Goal: Task Accomplishment & Management: Manage account settings

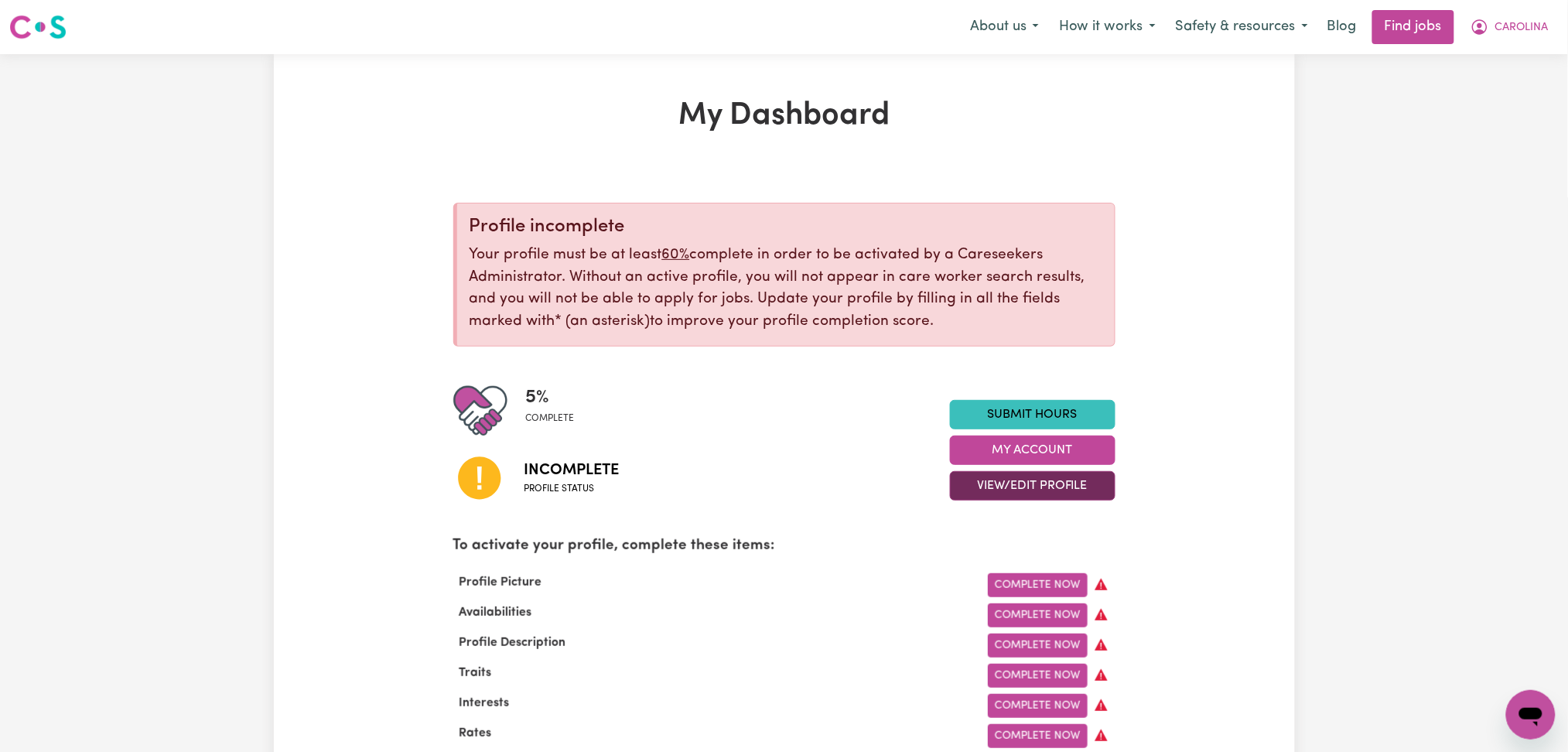
click at [983, 487] on button "View/Edit Profile" at bounding box center [1032, 485] width 165 height 30
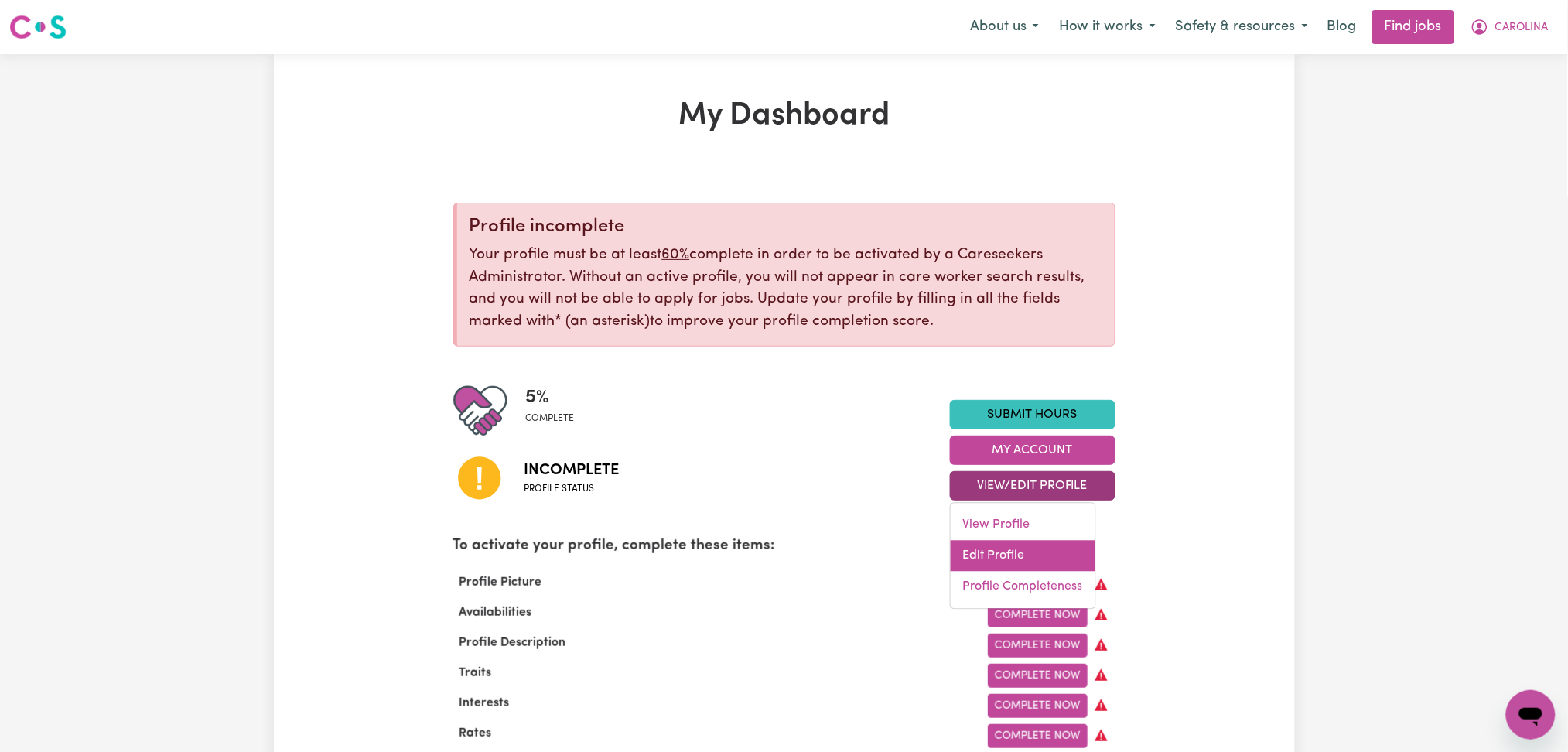
click at [982, 550] on link "Edit Profile" at bounding box center [1023, 556] width 145 height 31
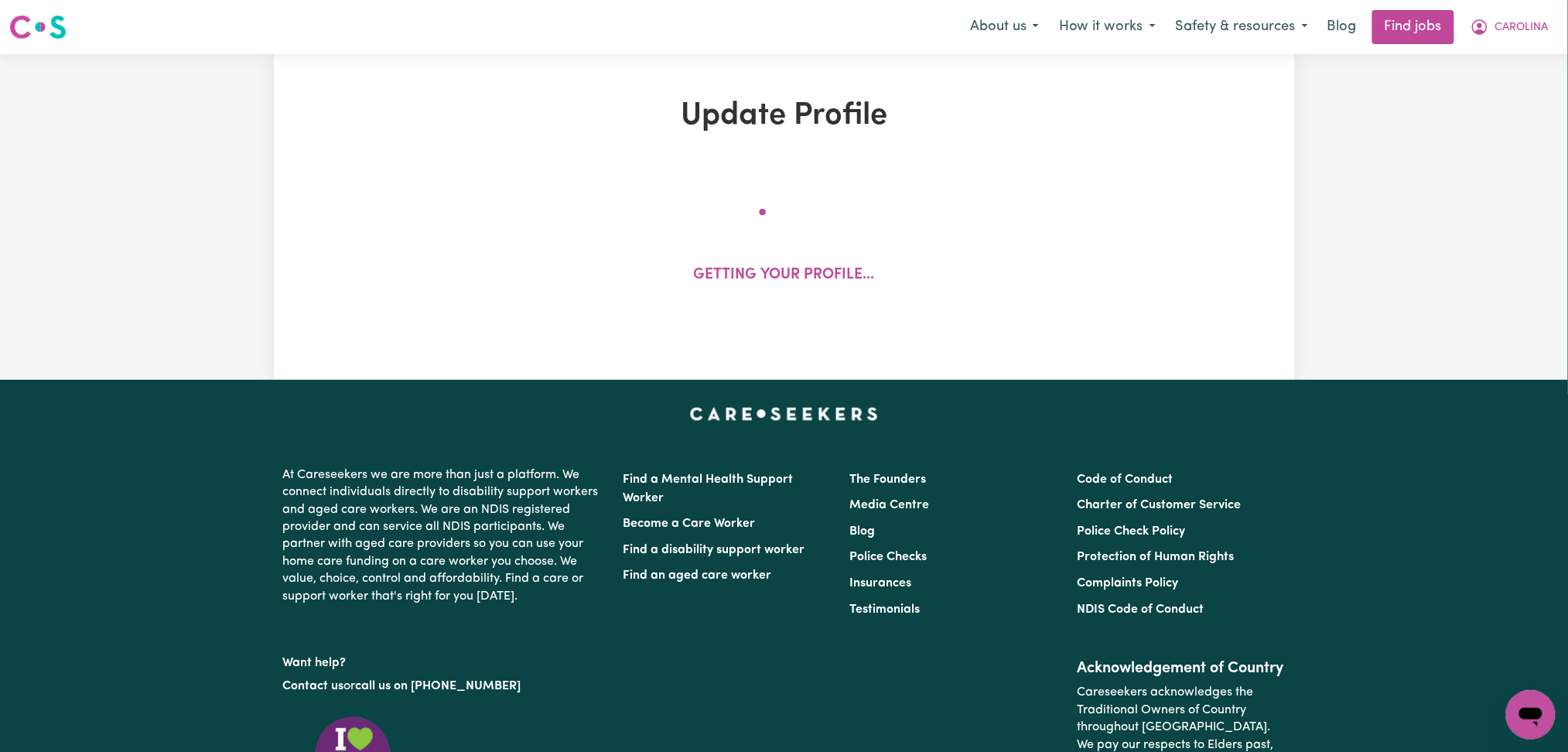
select select "[DEMOGRAPHIC_DATA]"
select select "Australian PR"
select select "Studying a healthcare related degree or qualification"
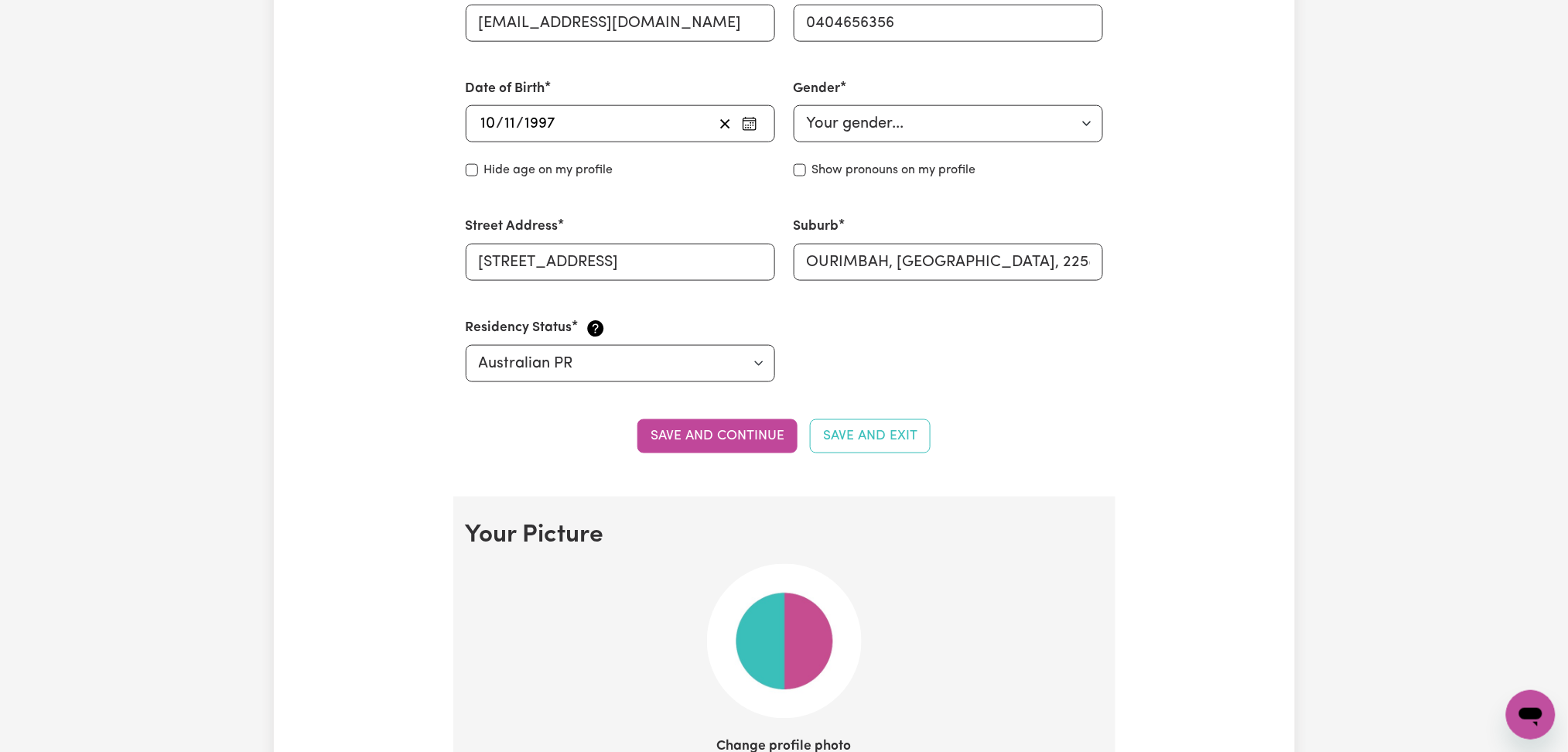
scroll to position [206, 0]
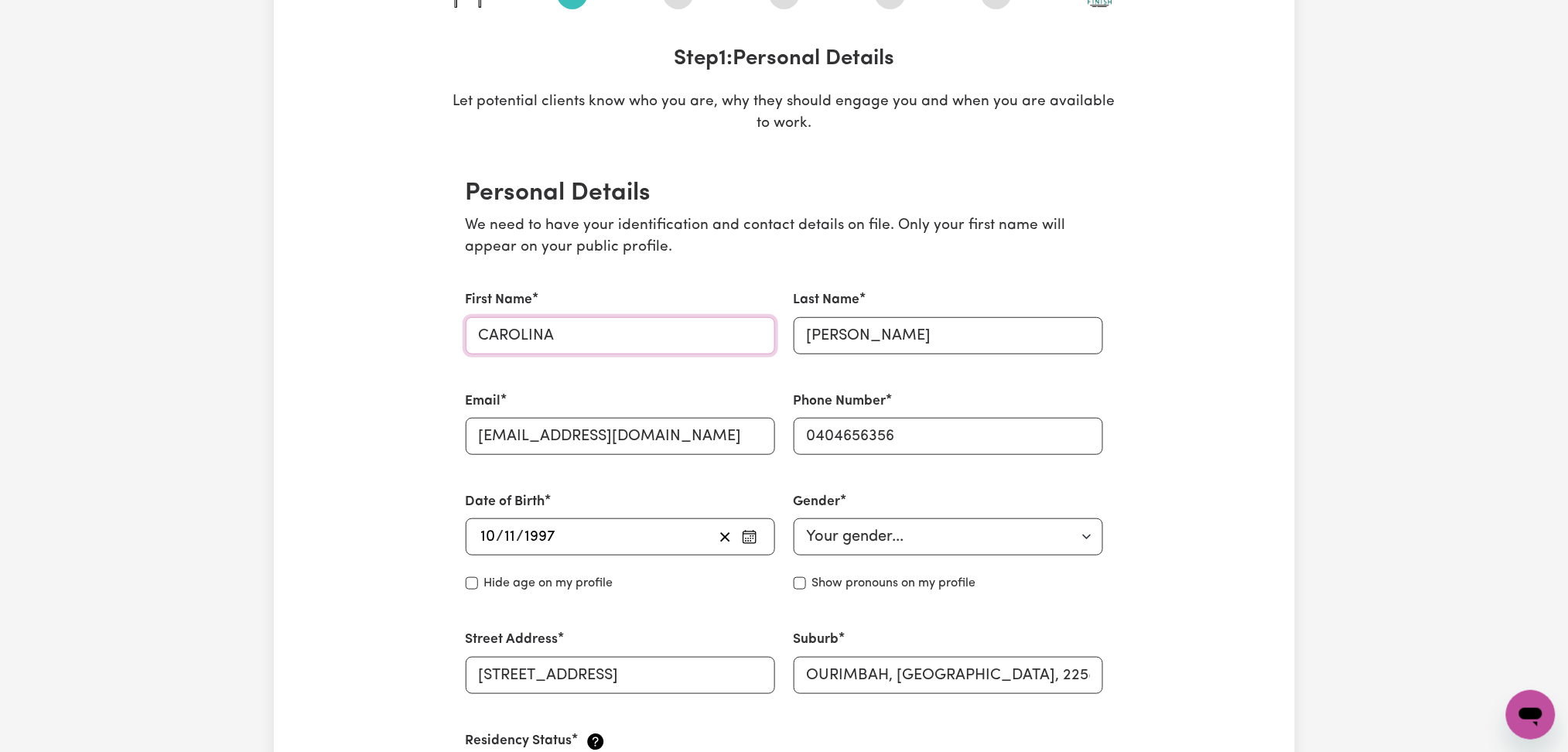
click at [678, 325] on input "CAROLINA" at bounding box center [620, 335] width 310 height 38
drag, startPoint x: 562, startPoint y: 332, endPoint x: 405, endPoint y: 341, distance: 157.3
type input "Carolina"
click at [1029, 335] on input "[PERSON_NAME]" at bounding box center [948, 335] width 310 height 38
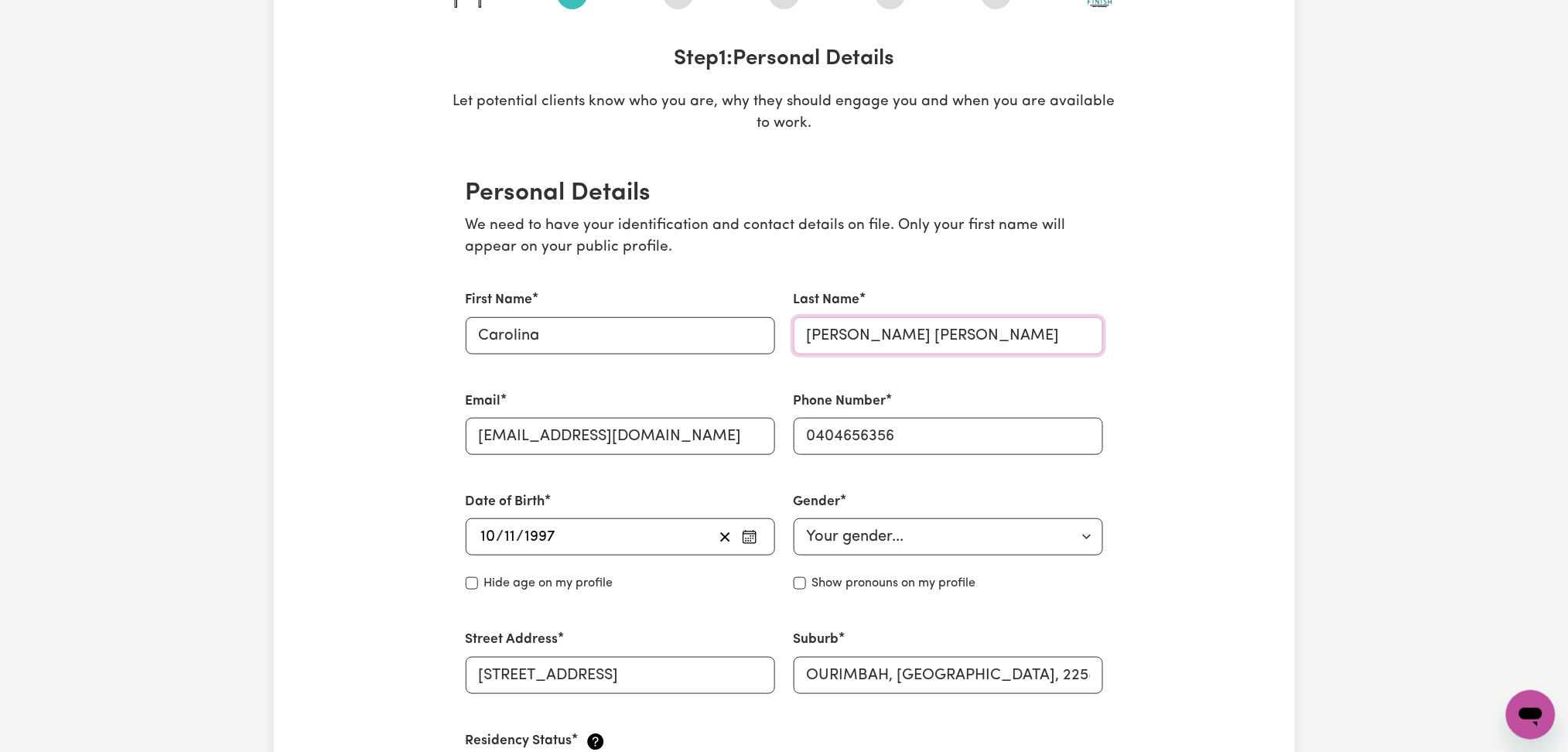
scroll to position [0, 30]
click at [843, 324] on input "[PERSON_NAME] [PERSON_NAME]" at bounding box center [948, 335] width 310 height 38
drag, startPoint x: 875, startPoint y: 333, endPoint x: 751, endPoint y: 331, distance: 124.0
click at [751, 331] on div "First Name Carolina Last Name [PERSON_NAME] [PERSON_NAME] Email [EMAIL_ADDRESS]…" at bounding box center [785, 542] width 656 height 542
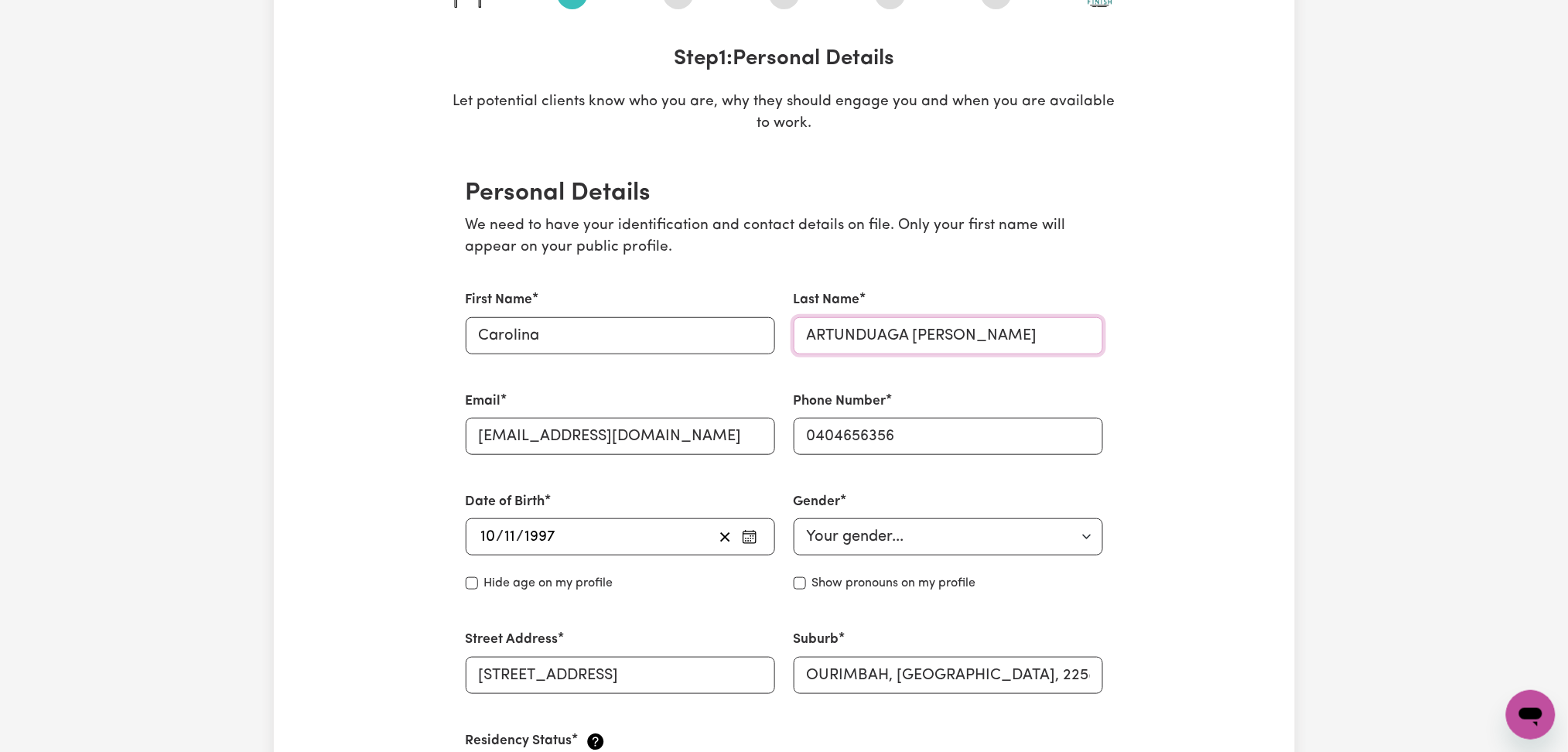
drag, startPoint x: 916, startPoint y: 334, endPoint x: 576, endPoint y: 327, distance: 340.1
click at [576, 327] on div "First Name Carolina Last Name [PERSON_NAME] [PERSON_NAME] Email [EMAIL_ADDRESS]…" at bounding box center [785, 542] width 656 height 542
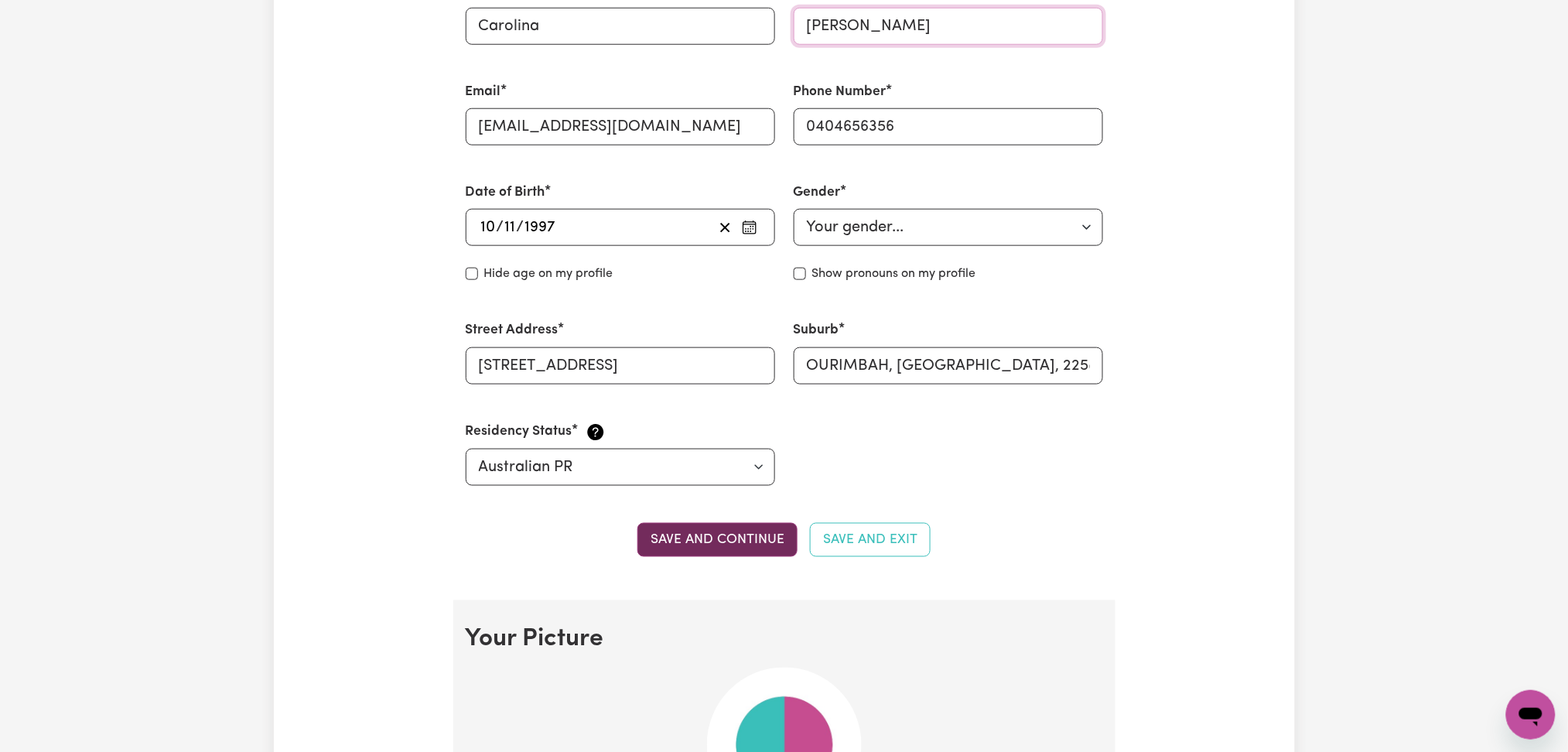
type input "[PERSON_NAME]"
click at [678, 544] on button "Save and continue" at bounding box center [718, 540] width 160 height 34
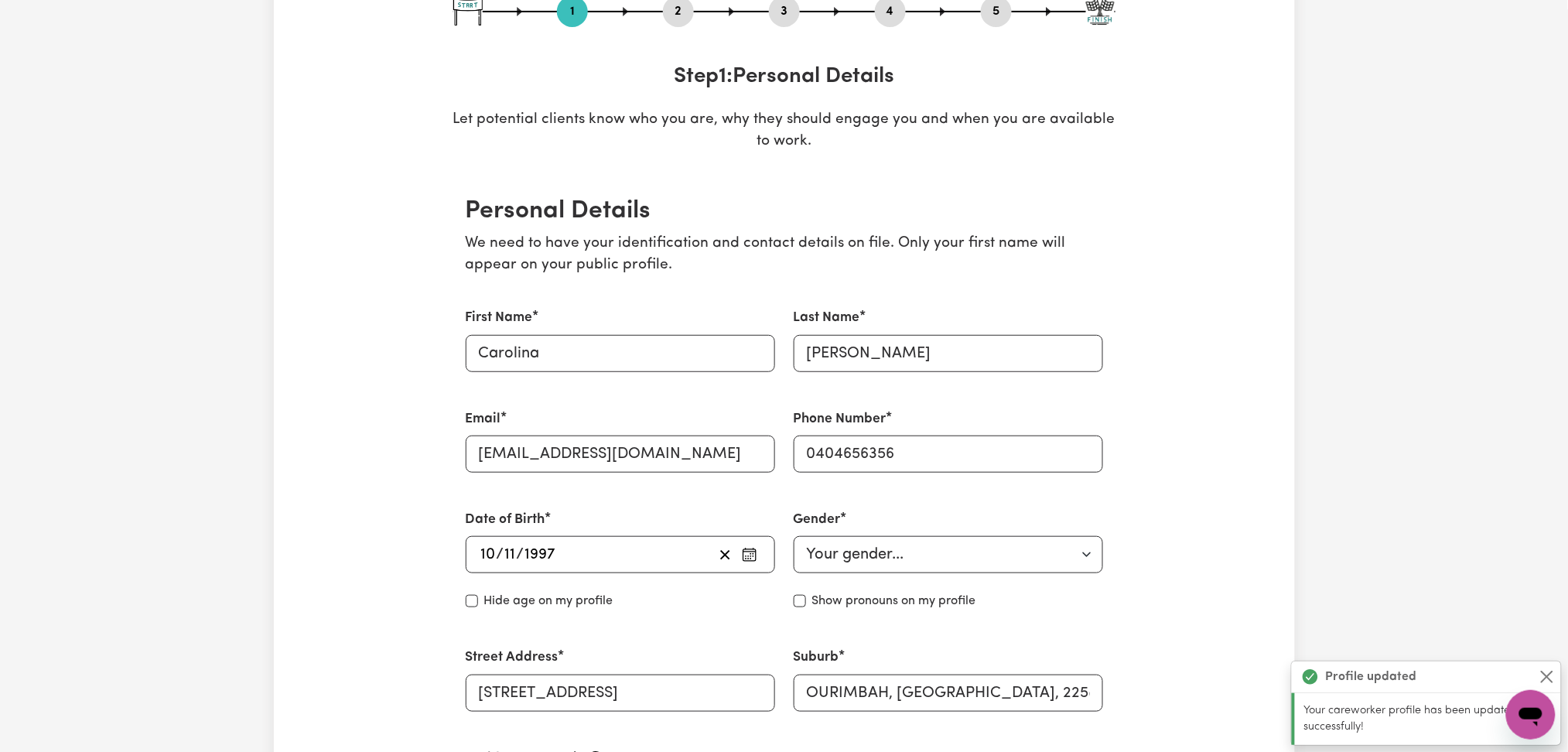
scroll to position [0, 0]
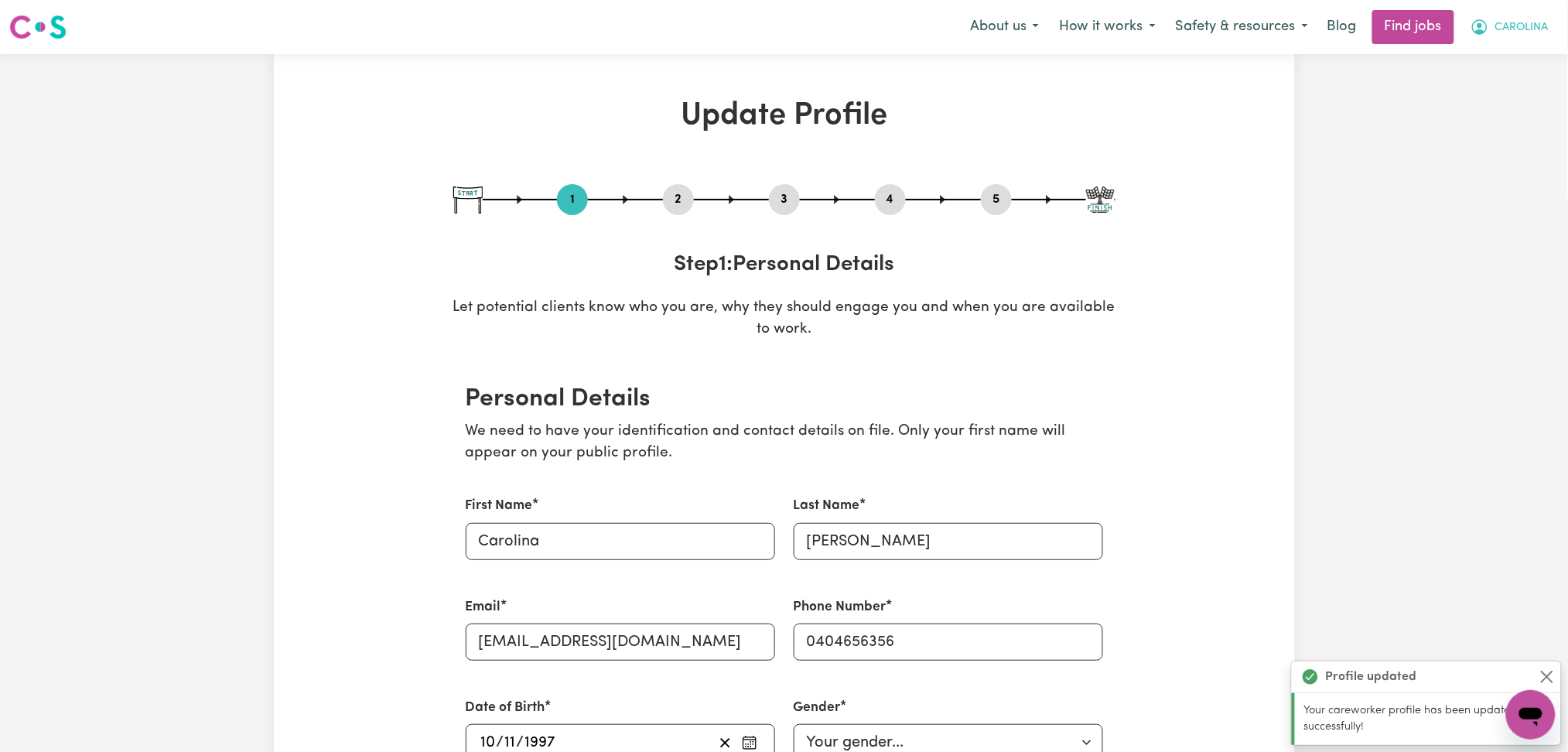
drag, startPoint x: 1507, startPoint y: 30, endPoint x: 1507, endPoint y: 38, distance: 8.0
click at [1508, 32] on span "CAROLINA" at bounding box center [1522, 27] width 53 height 17
click at [1492, 102] on link "My Dashboard" at bounding box center [1497, 89] width 122 height 30
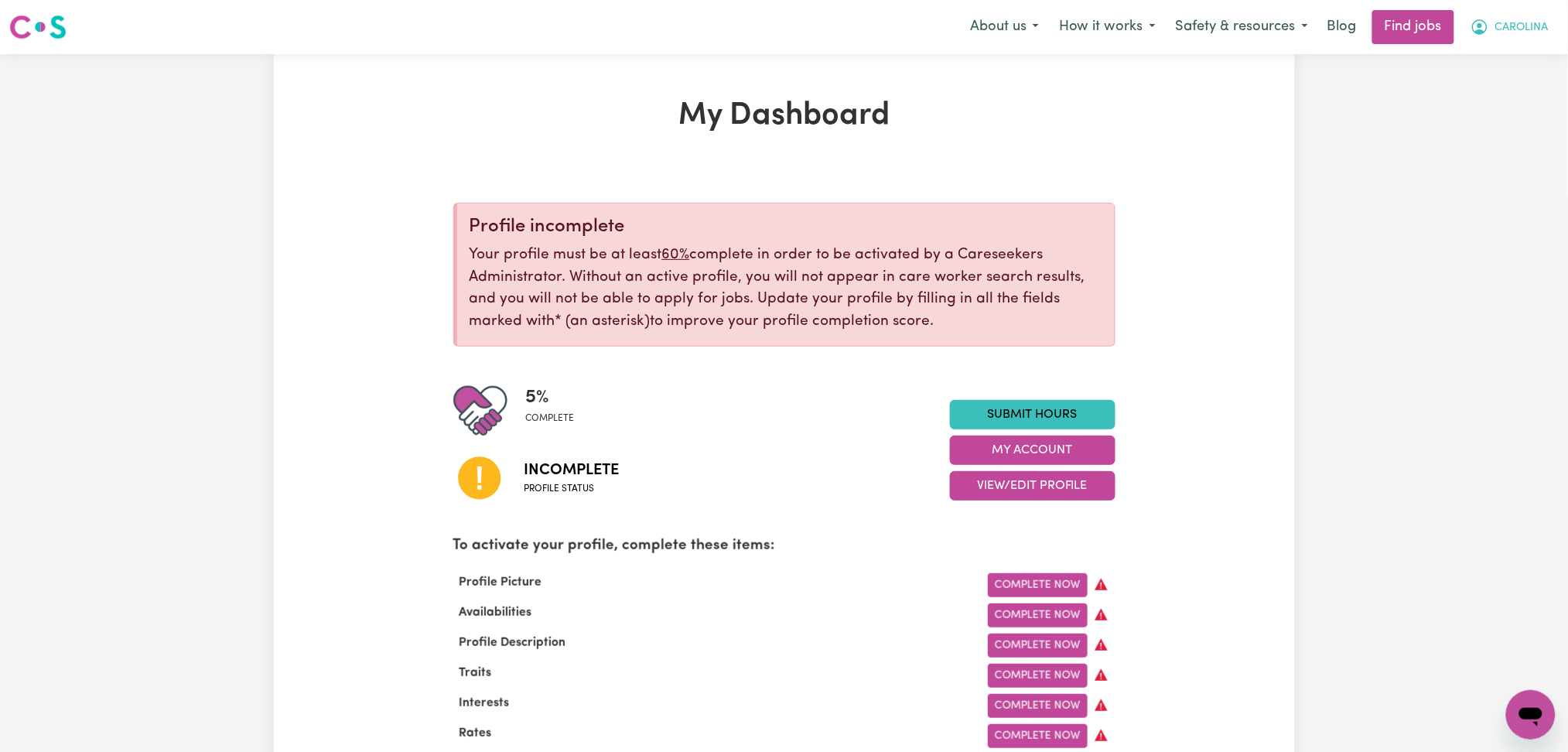
click at [1506, 30] on span "CAROLINA" at bounding box center [1522, 27] width 53 height 17
click at [1488, 106] on link "Logout" at bounding box center [1497, 118] width 122 height 30
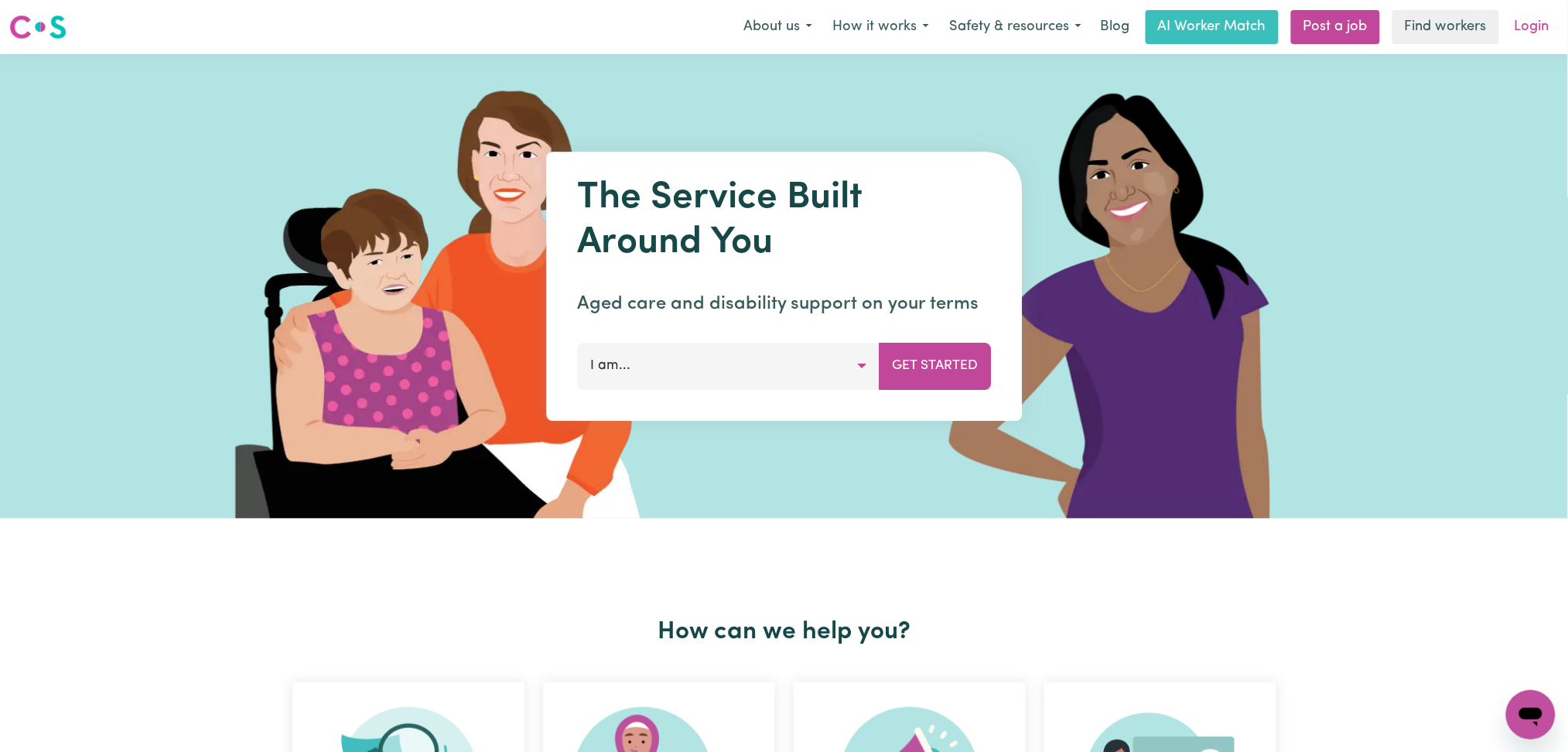
click at [1544, 26] on link "Login" at bounding box center [1532, 27] width 53 height 34
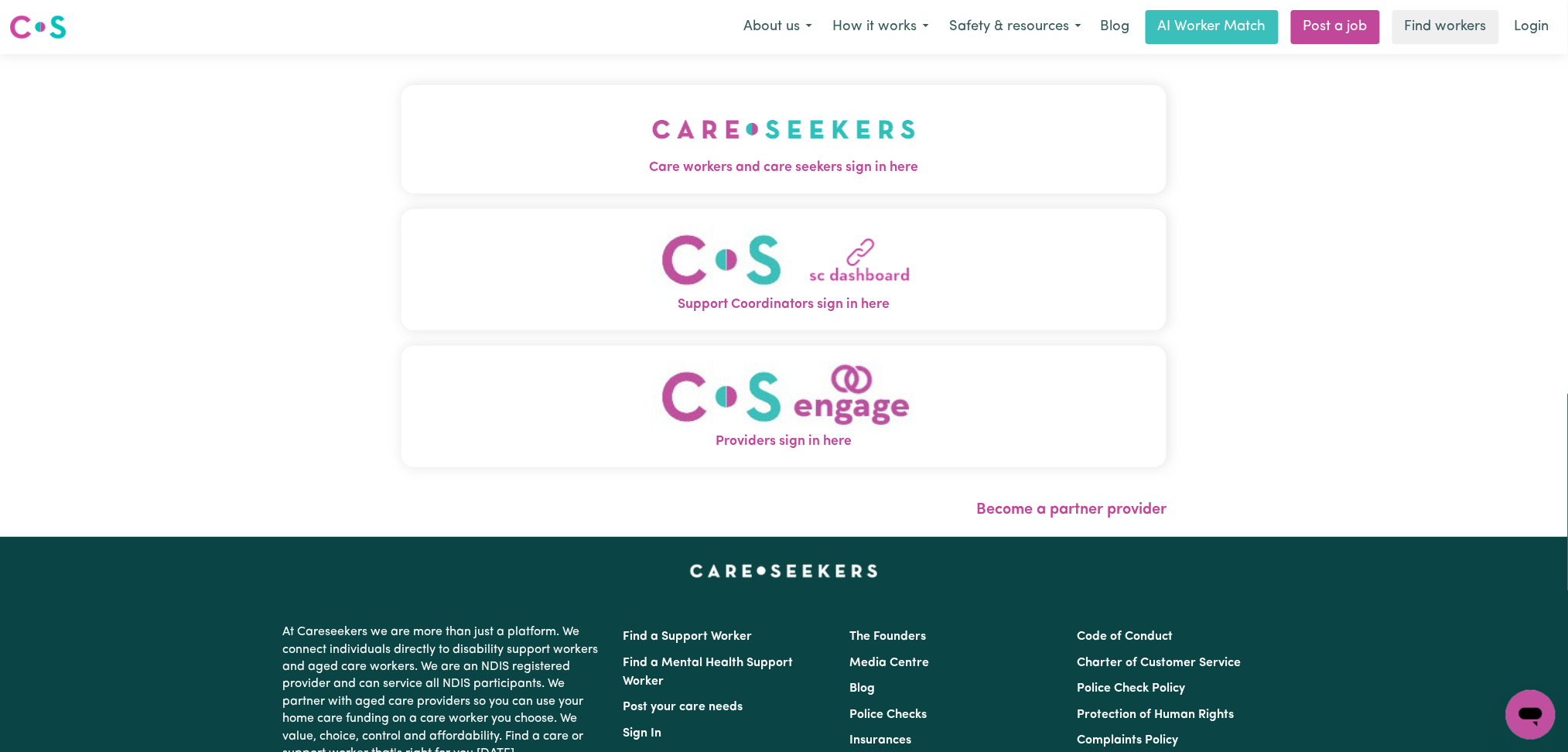
click at [574, 160] on span "Care workers and care seekers sign in here" at bounding box center [784, 168] width 766 height 20
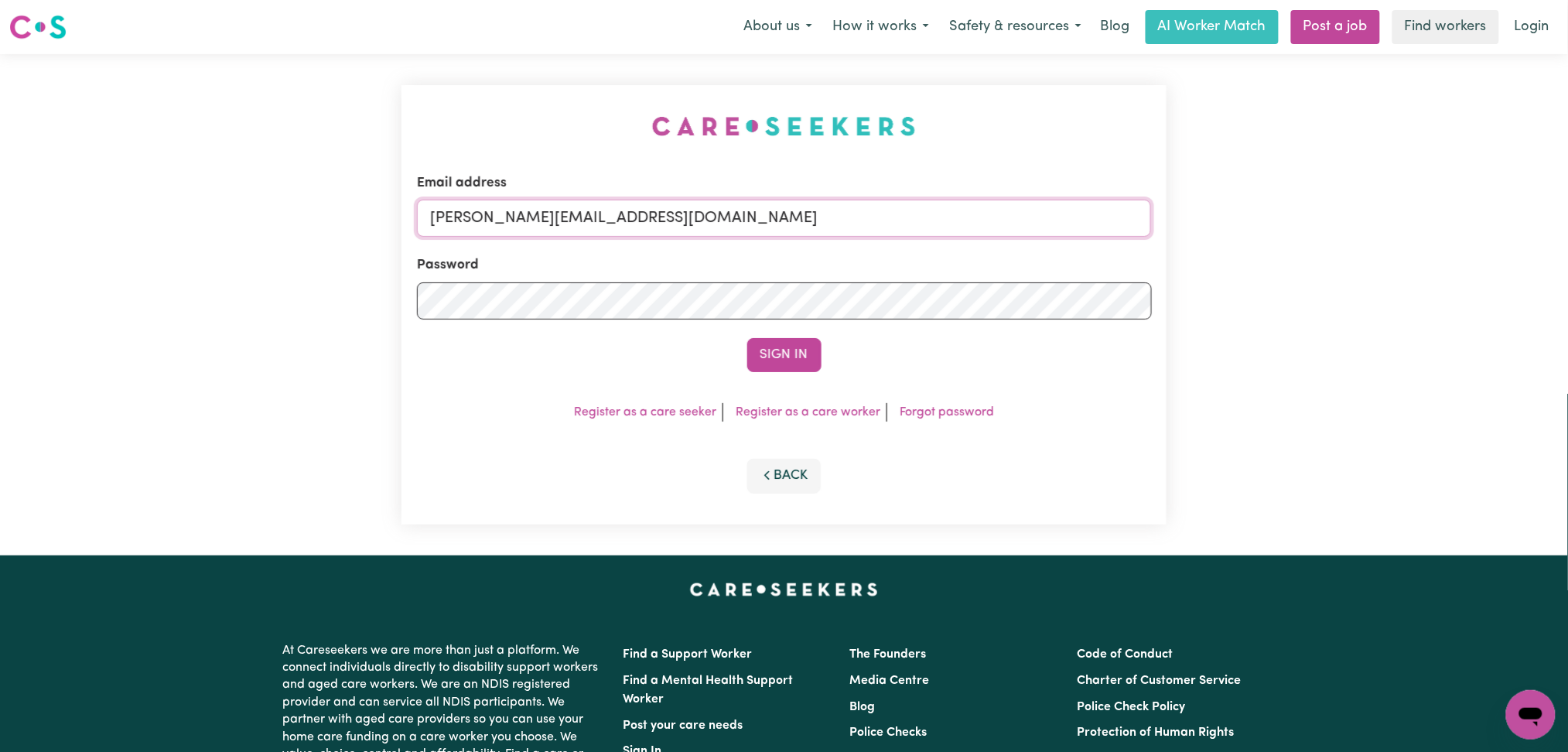
click at [538, 208] on input "[PERSON_NAME][EMAIL_ADDRESS][DOMAIN_NAME]" at bounding box center [784, 218] width 735 height 38
drag, startPoint x: 513, startPoint y: 220, endPoint x: 853, endPoint y: 236, distance: 340.4
click at [853, 236] on input "Superuser~[EMAIL_ADDRESS][DOMAIN_NAME]" at bounding box center [784, 218] width 735 height 38
type input "Superuser~[EMAIL_ADDRESS][DOMAIN_NAME]"
click at [786, 352] on button "Sign In" at bounding box center [784, 354] width 74 height 34
